Goal: Task Accomplishment & Management: Manage account settings

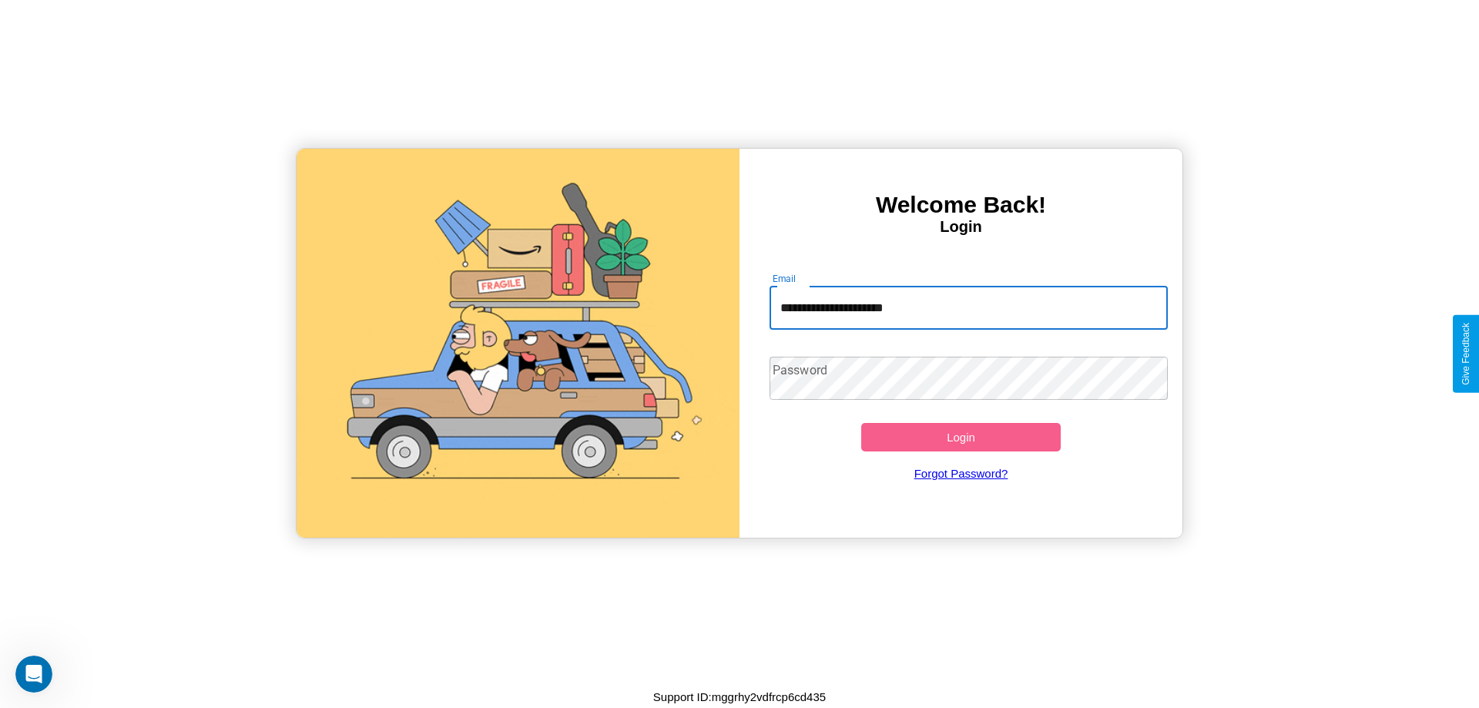
type input "**********"
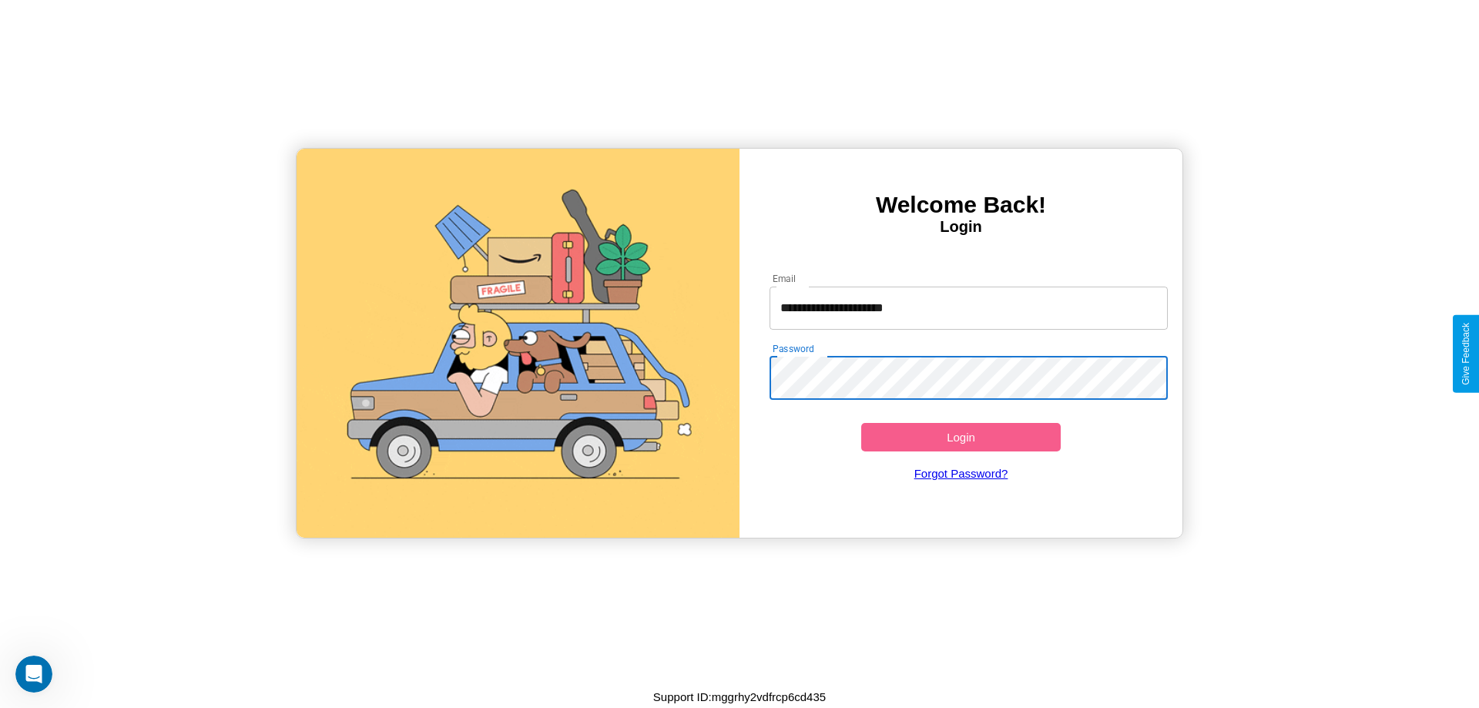
click at [961, 437] on button "Login" at bounding box center [961, 437] width 200 height 29
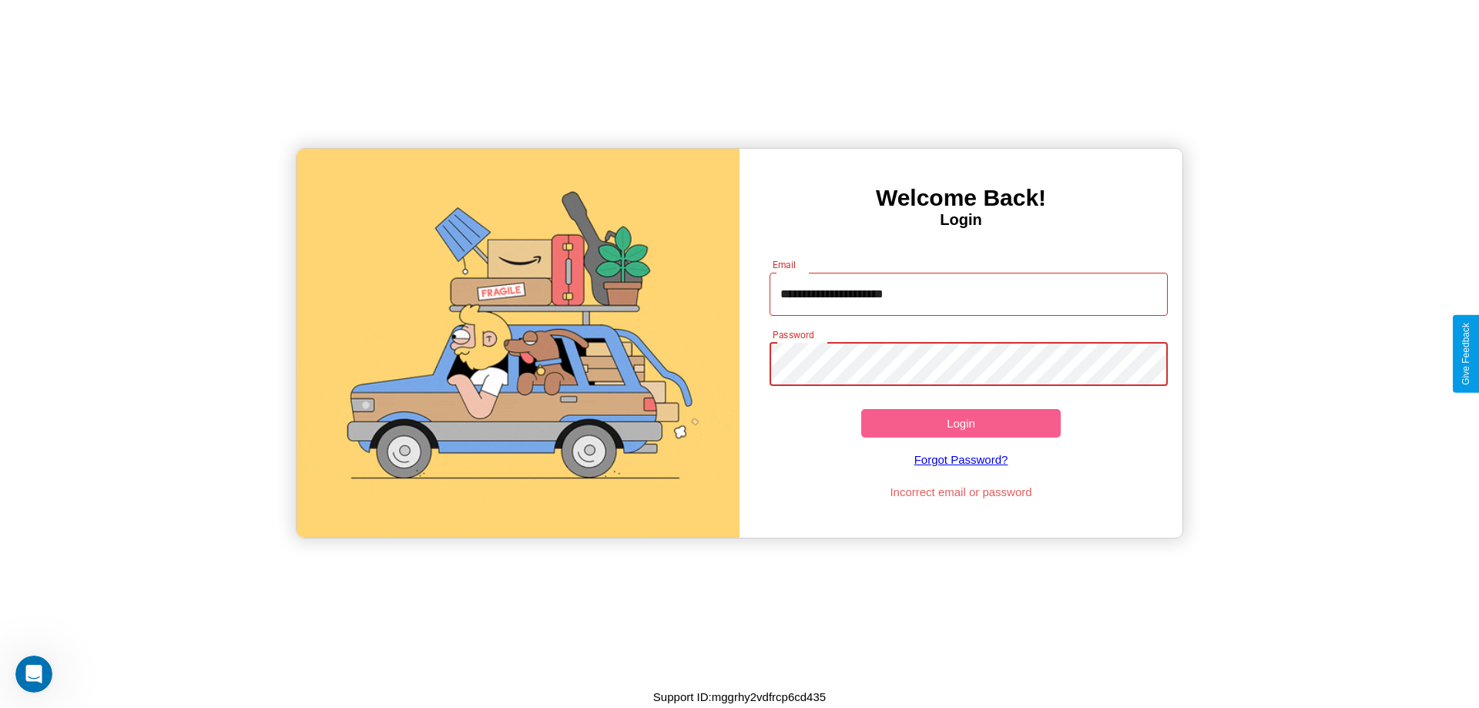
click at [961, 423] on button "Login" at bounding box center [961, 423] width 200 height 29
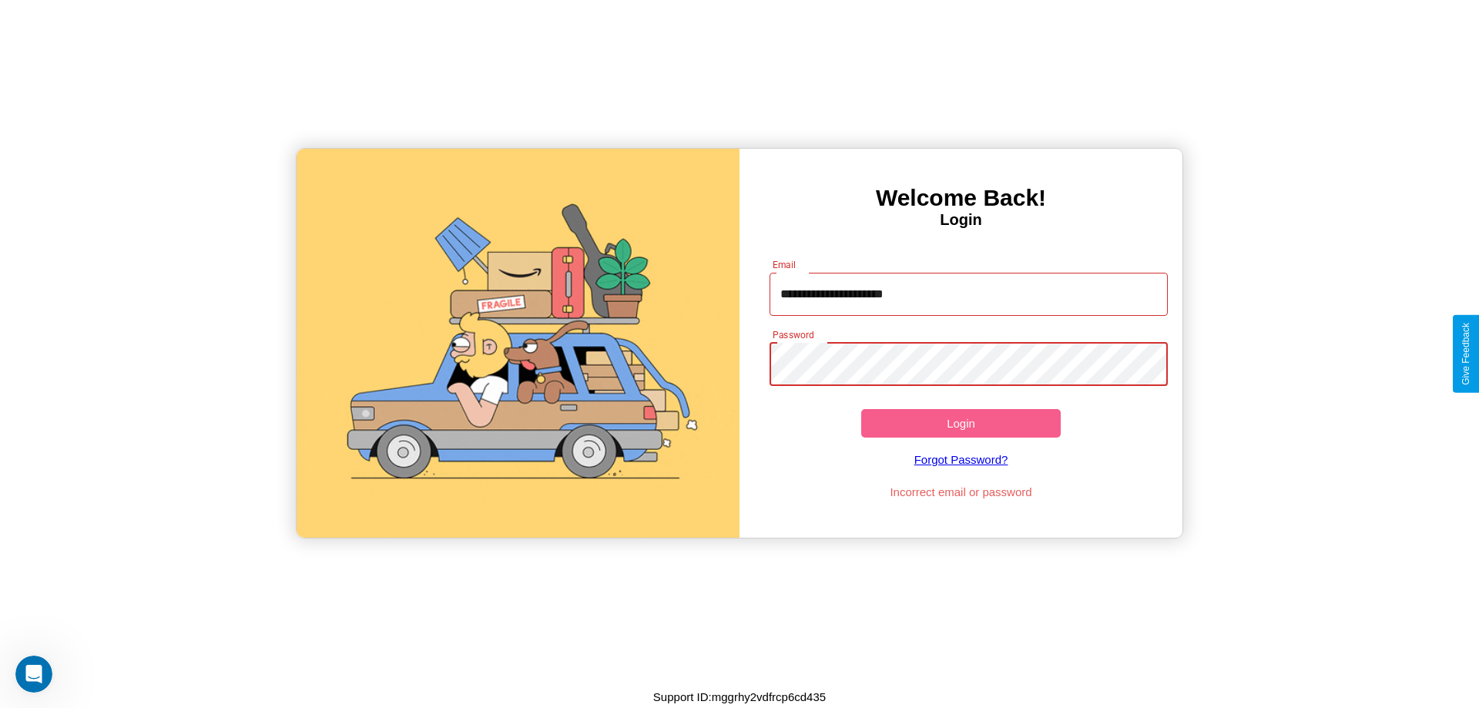
click at [961, 423] on button "Login" at bounding box center [961, 423] width 200 height 29
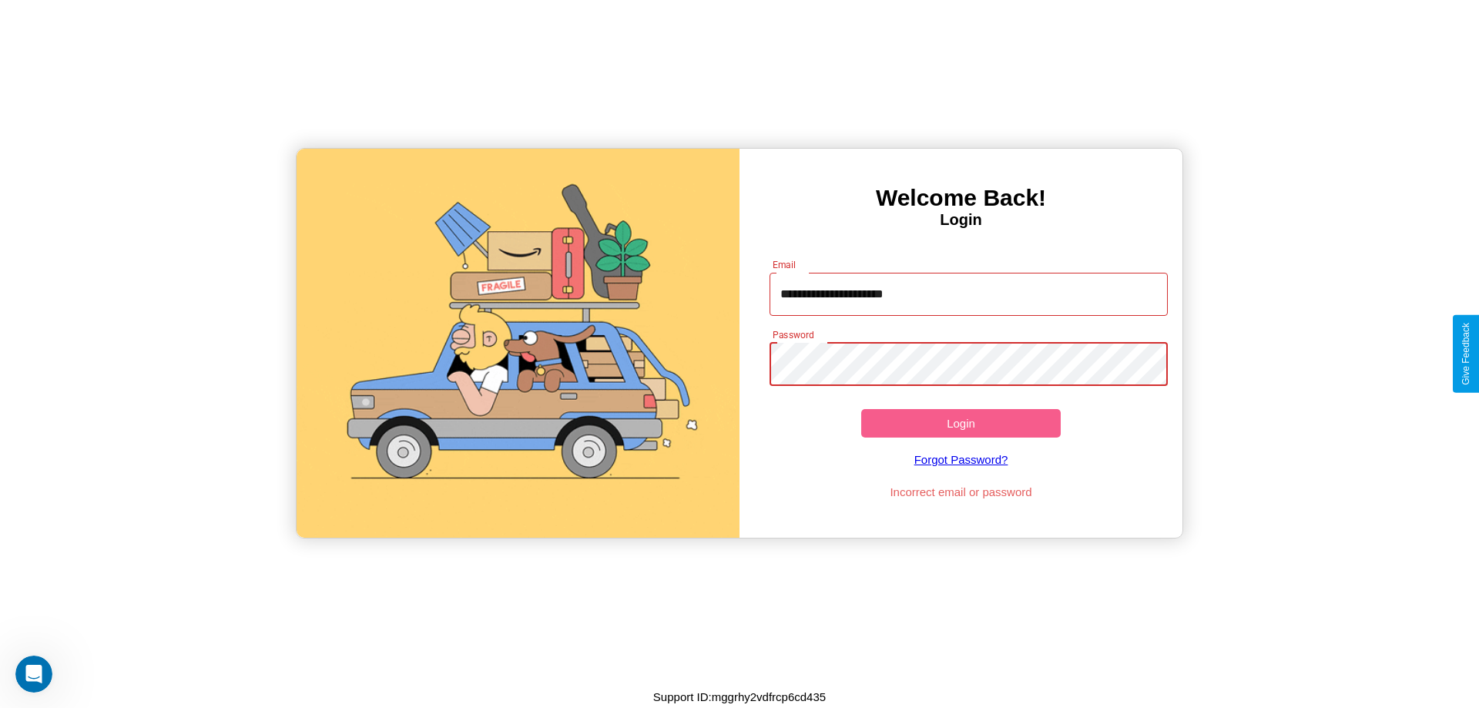
click at [961, 423] on button "Login" at bounding box center [961, 423] width 200 height 29
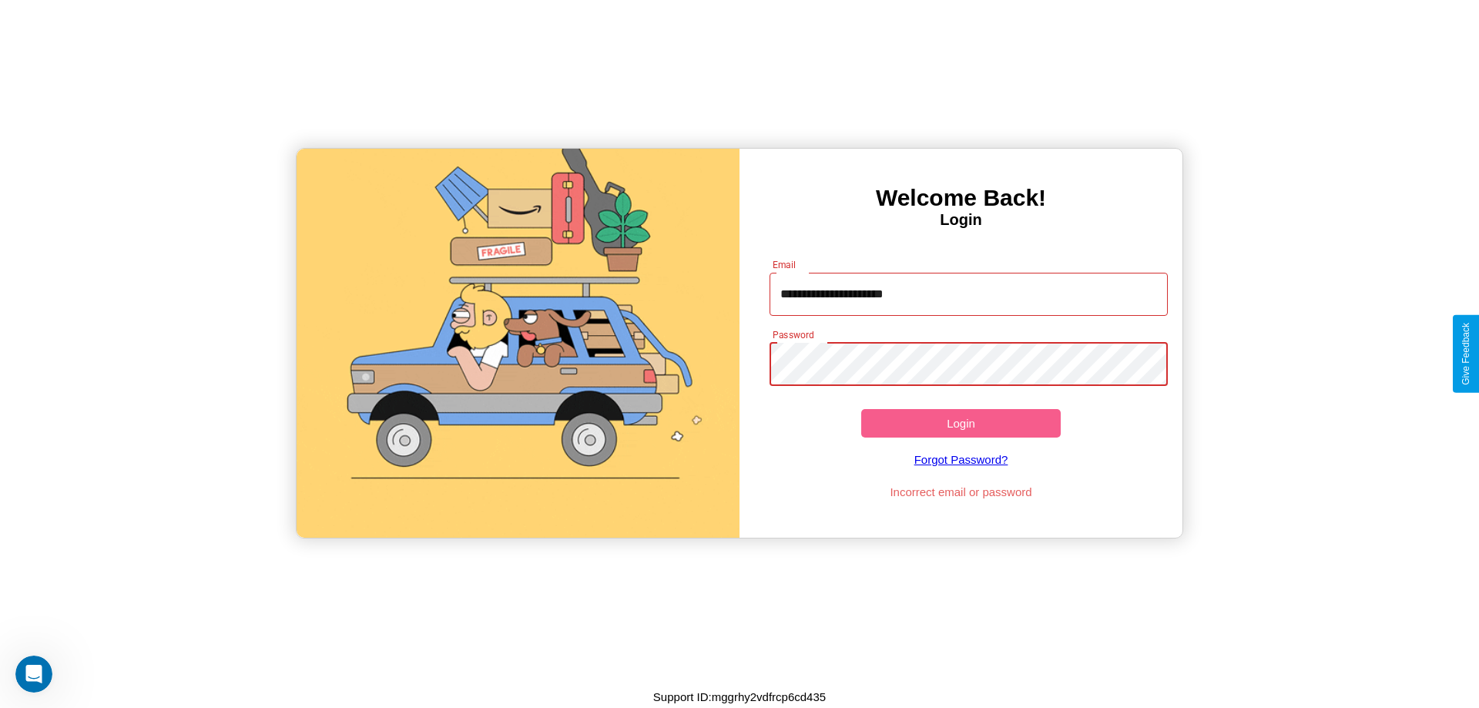
click at [961, 423] on button "Login" at bounding box center [961, 423] width 200 height 29
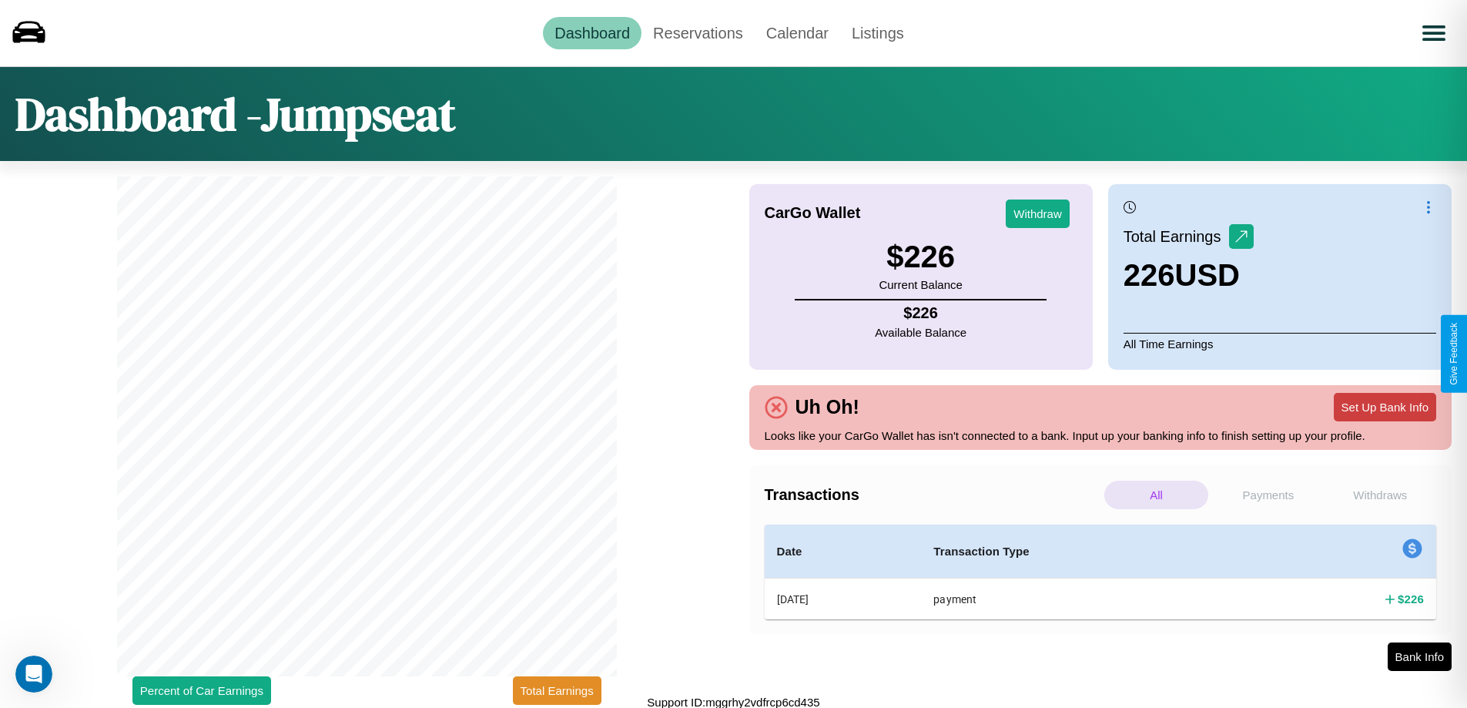
click at [1385, 407] on button "Set Up Bank Info" at bounding box center [1385, 407] width 102 height 29
